Goal: Entertainment & Leisure: Consume media (video, audio)

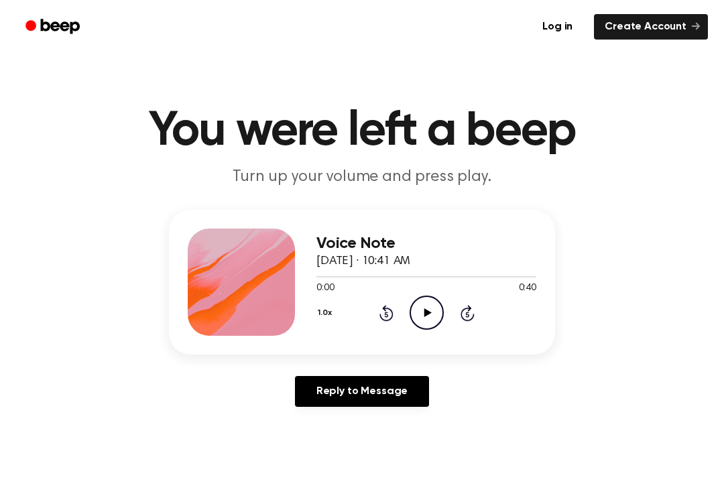
click at [412, 308] on icon "Play Audio" at bounding box center [427, 313] width 34 height 34
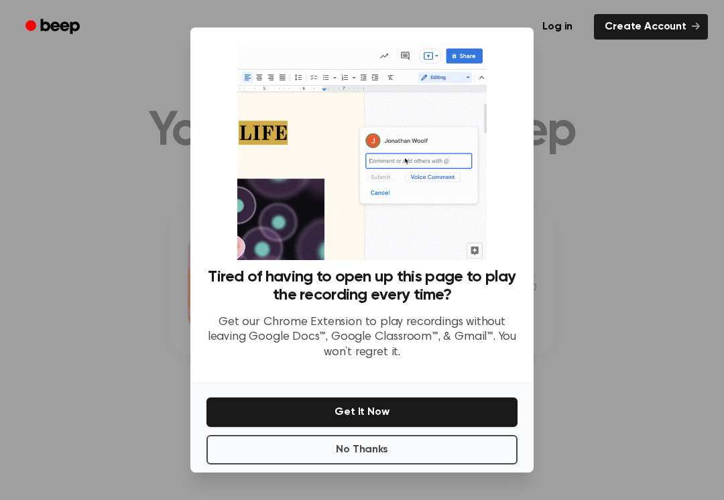
click at [371, 442] on button "No Thanks" at bounding box center [362, 450] width 311 height 30
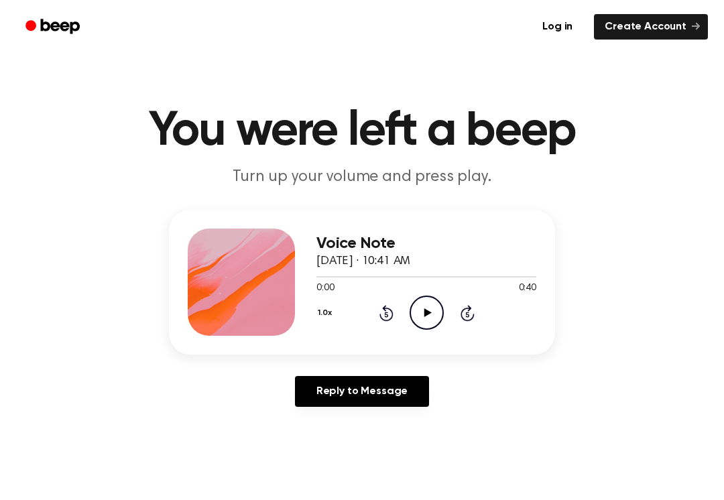
click at [428, 306] on icon "Play Audio" at bounding box center [427, 313] width 34 height 34
click at [421, 314] on icon "Pause Audio" at bounding box center [427, 313] width 34 height 34
click at [421, 314] on icon "Play Audio" at bounding box center [427, 313] width 34 height 34
click at [386, 312] on icon at bounding box center [385, 314] width 3 height 5
click at [384, 310] on icon at bounding box center [386, 313] width 14 height 16
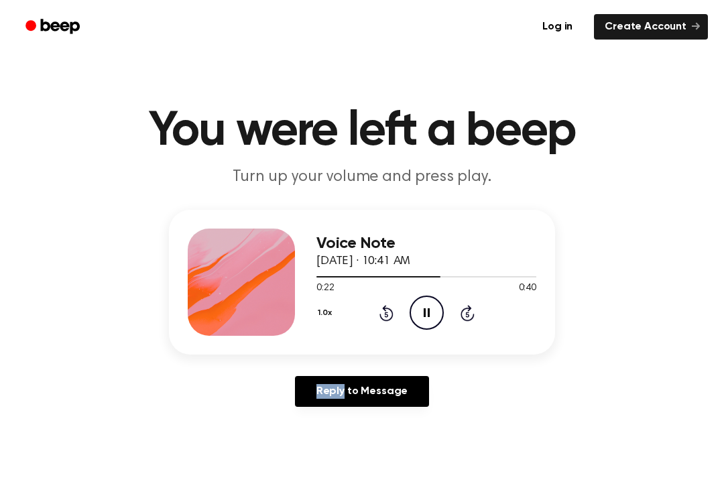
click at [379, 314] on icon "Rewind 5 seconds" at bounding box center [386, 312] width 15 height 17
click at [397, 302] on div "1.0x Rewind 5 seconds Pause Audio Skip 5 seconds" at bounding box center [426, 313] width 220 height 34
click at [396, 302] on div "1.0x Rewind 5 seconds Pause Audio Skip 5 seconds" at bounding box center [426, 313] width 220 height 34
click at [392, 308] on icon "Rewind 5 seconds" at bounding box center [386, 312] width 15 height 17
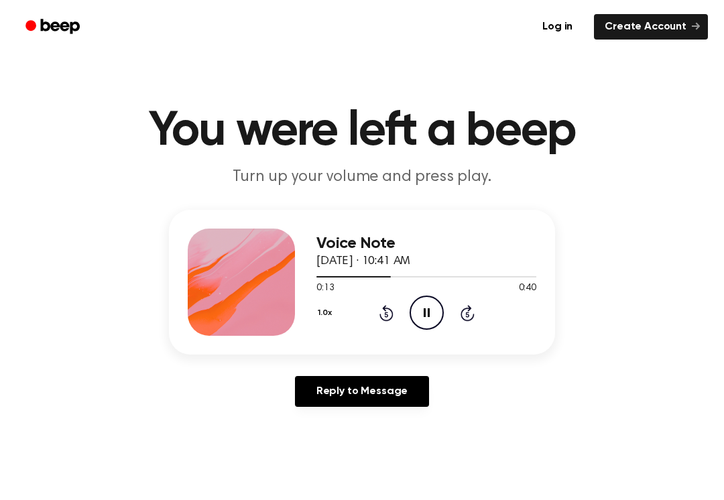
click at [396, 312] on div "1.0x Rewind 5 seconds Pause Audio Skip 5 seconds" at bounding box center [426, 313] width 220 height 34
click at [391, 296] on div "1.0x Rewind 5 seconds Pause Audio Skip 5 seconds" at bounding box center [426, 313] width 220 height 34
click at [390, 305] on icon "Rewind 5 seconds" at bounding box center [386, 312] width 15 height 17
click at [384, 306] on icon at bounding box center [386, 313] width 14 height 16
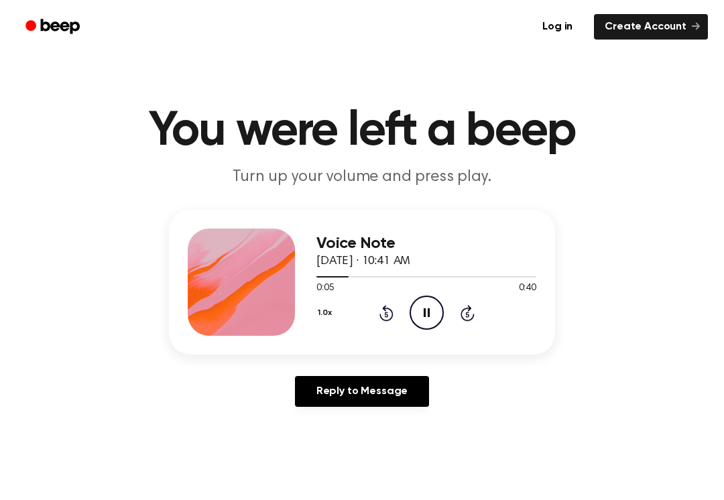
click at [384, 306] on icon "Rewind 5 seconds" at bounding box center [386, 312] width 15 height 17
click at [387, 319] on icon "Rewind 5 seconds" at bounding box center [386, 312] width 15 height 17
click at [389, 314] on icon "Rewind 5 seconds" at bounding box center [386, 312] width 15 height 17
click at [388, 314] on icon "Rewind 5 seconds" at bounding box center [386, 312] width 15 height 17
click at [385, 311] on icon at bounding box center [386, 313] width 14 height 16
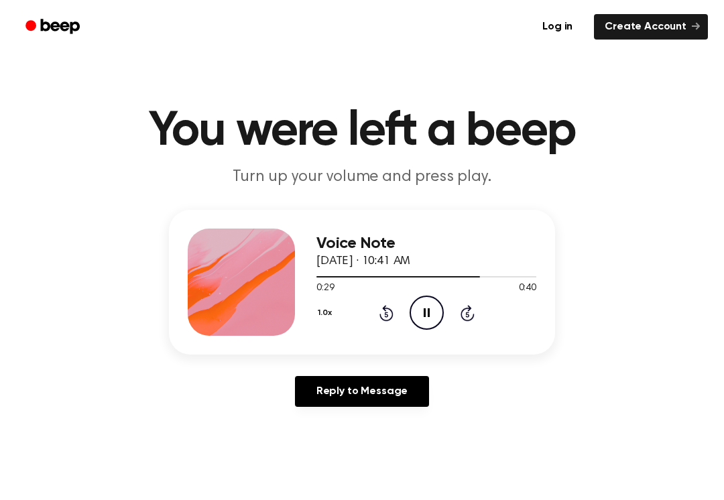
click at [385, 310] on icon at bounding box center [386, 313] width 14 height 16
click at [386, 316] on icon "Rewind 5 seconds" at bounding box center [386, 312] width 15 height 17
click at [390, 310] on icon at bounding box center [386, 313] width 14 height 16
click at [381, 310] on icon "Rewind 5 seconds" at bounding box center [386, 312] width 15 height 17
click at [391, 308] on icon "Rewind 5 seconds" at bounding box center [386, 312] width 15 height 17
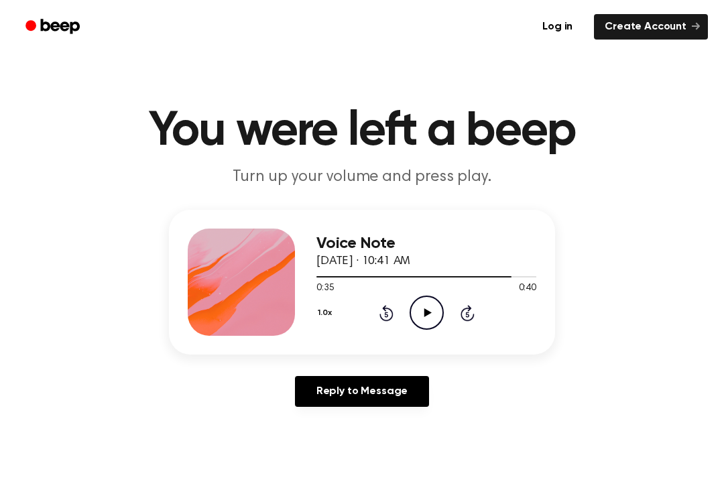
click at [380, 304] on icon "Rewind 5 seconds" at bounding box center [386, 312] width 15 height 17
click at [381, 304] on icon "Rewind 5 seconds" at bounding box center [386, 312] width 15 height 17
click at [399, 310] on div "1.0x Rewind 5 seconds Play Audio Skip 5 seconds" at bounding box center [426, 313] width 220 height 34
click at [393, 312] on icon at bounding box center [386, 313] width 14 height 16
click at [384, 312] on icon "Rewind 5 seconds" at bounding box center [386, 312] width 15 height 17
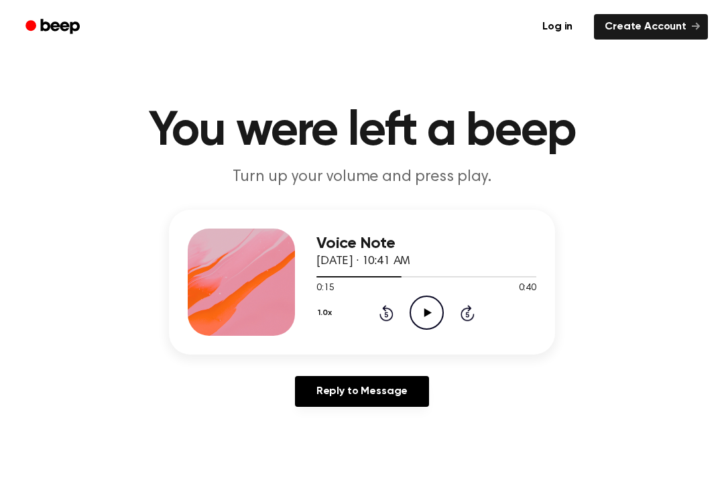
click at [426, 306] on icon "Play Audio" at bounding box center [427, 313] width 34 height 34
